Goal: Task Accomplishment & Management: Manage account settings

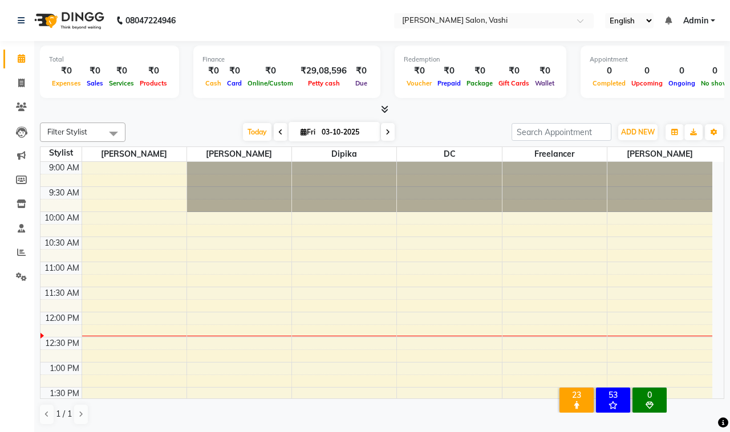
click at [18, 59] on icon at bounding box center [21, 58] width 7 height 9
click at [21, 55] on icon at bounding box center [21, 58] width 7 height 9
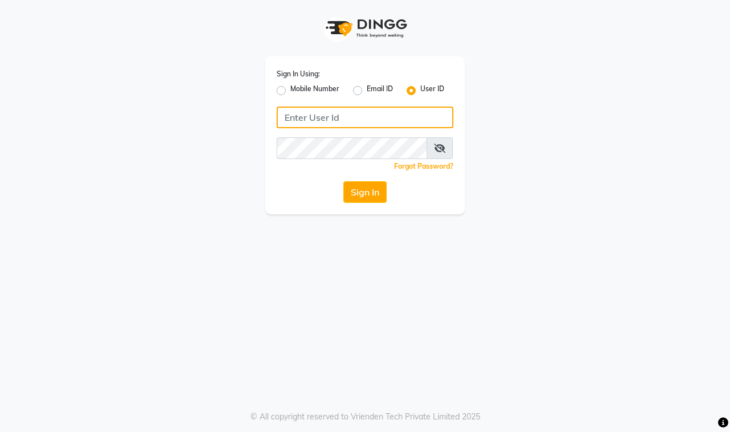
drag, startPoint x: 387, startPoint y: 5, endPoint x: 412, endPoint y: 112, distance: 110.1
click at [412, 112] on input "Username" at bounding box center [365, 118] width 177 height 22
type input "elenorsalon"
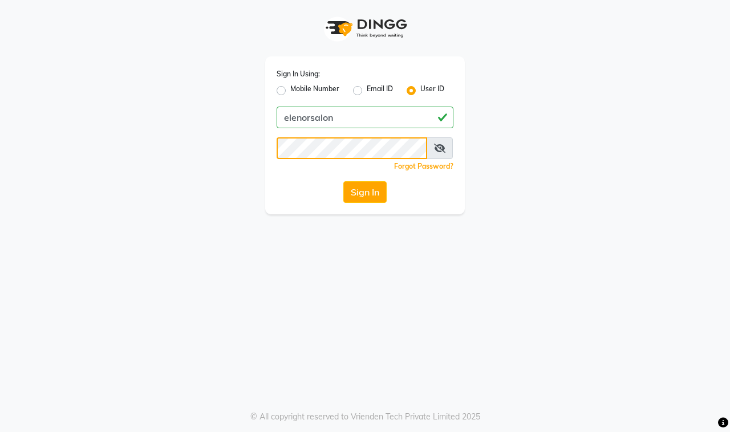
click at [343, 181] on button "Sign In" at bounding box center [364, 192] width 43 height 22
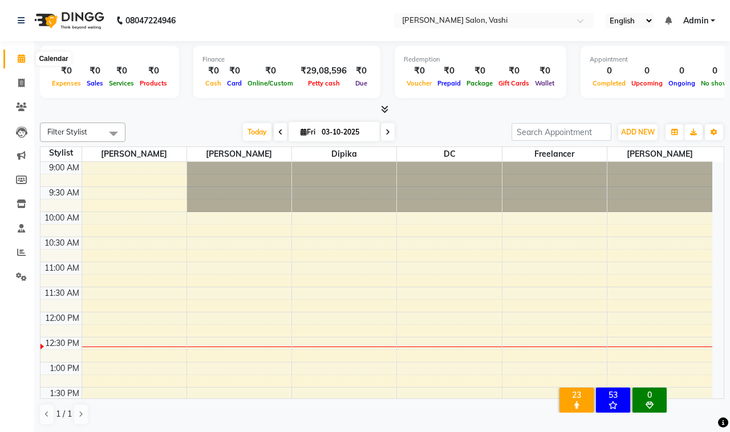
click at [26, 59] on span at bounding box center [21, 58] width 20 height 13
